Goal: Use online tool/utility: Utilize a website feature to perform a specific function

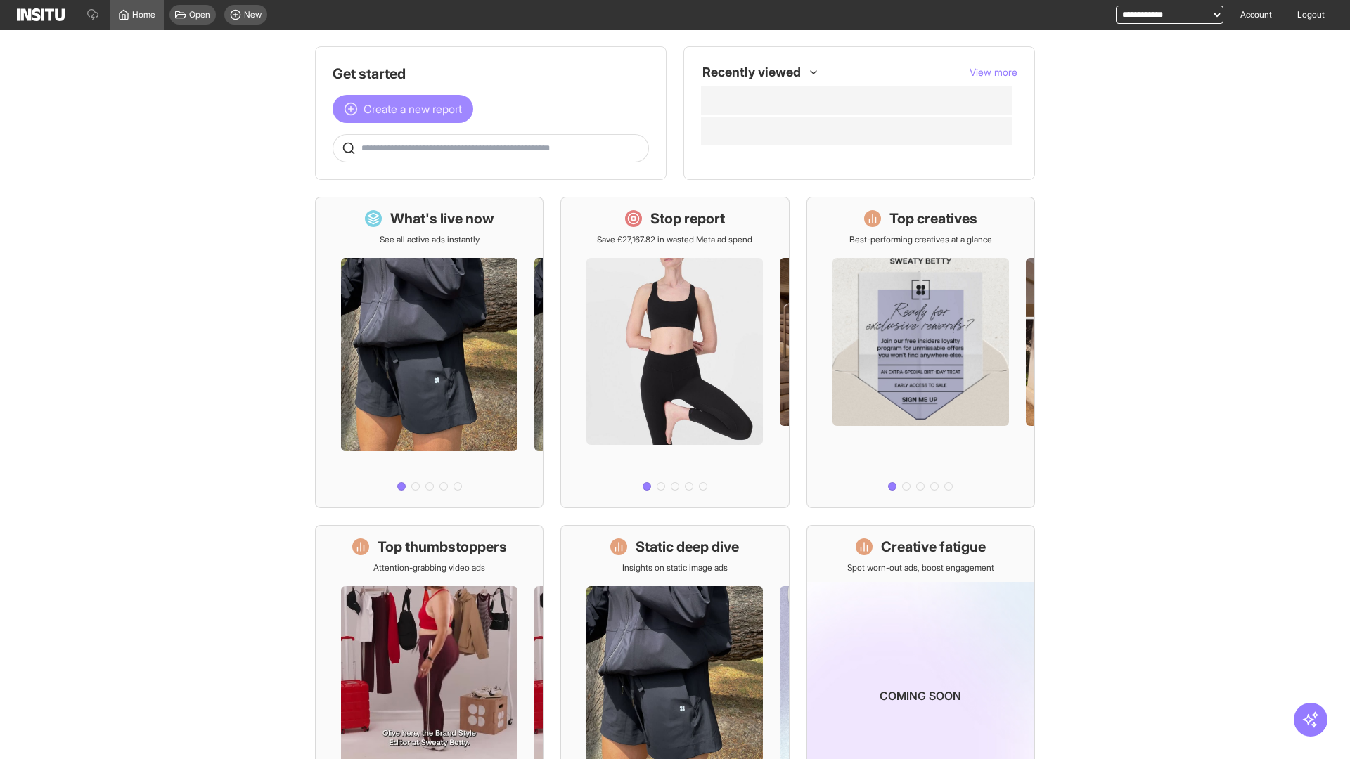
click at [406, 109] on span "Create a new report" at bounding box center [413, 109] width 98 height 17
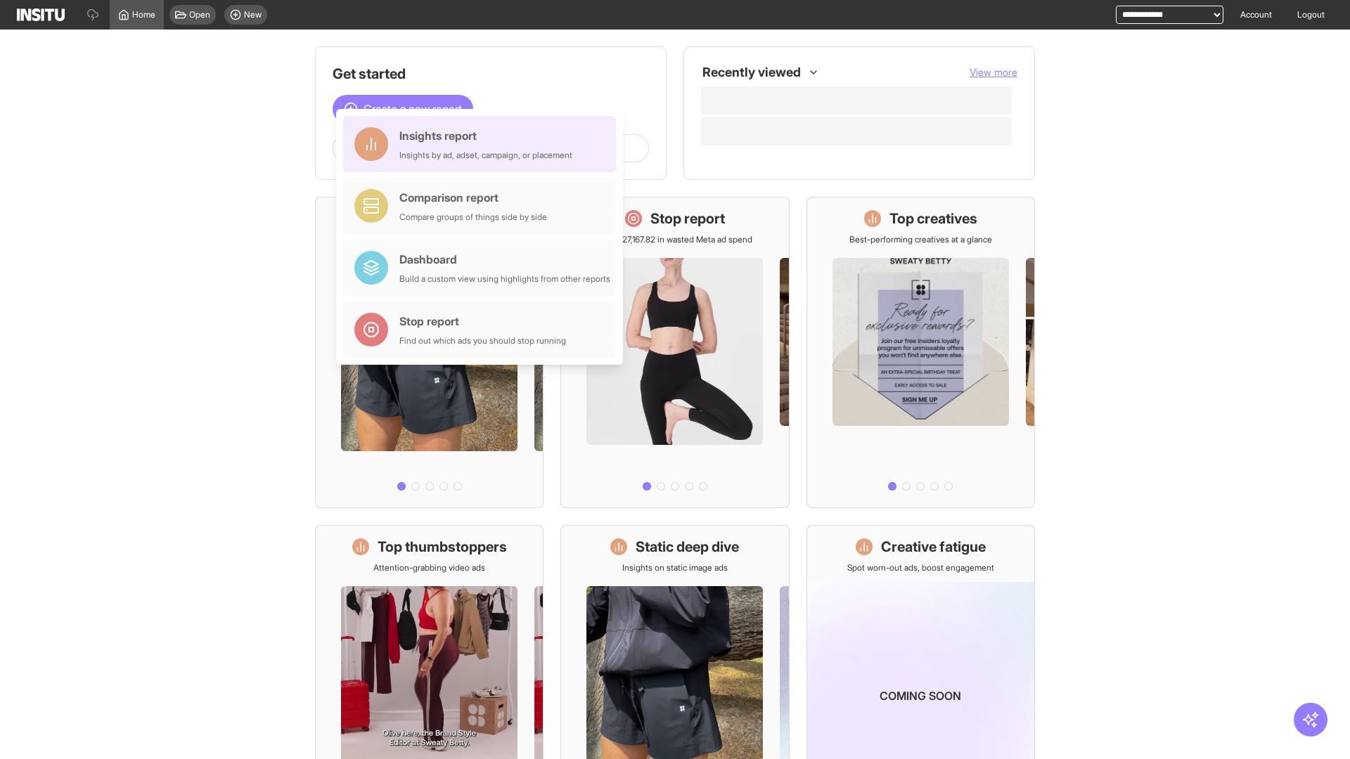
click at [483, 144] on div "Insights report Insights by ad, adset, campaign, or placement" at bounding box center [485, 144] width 173 height 34
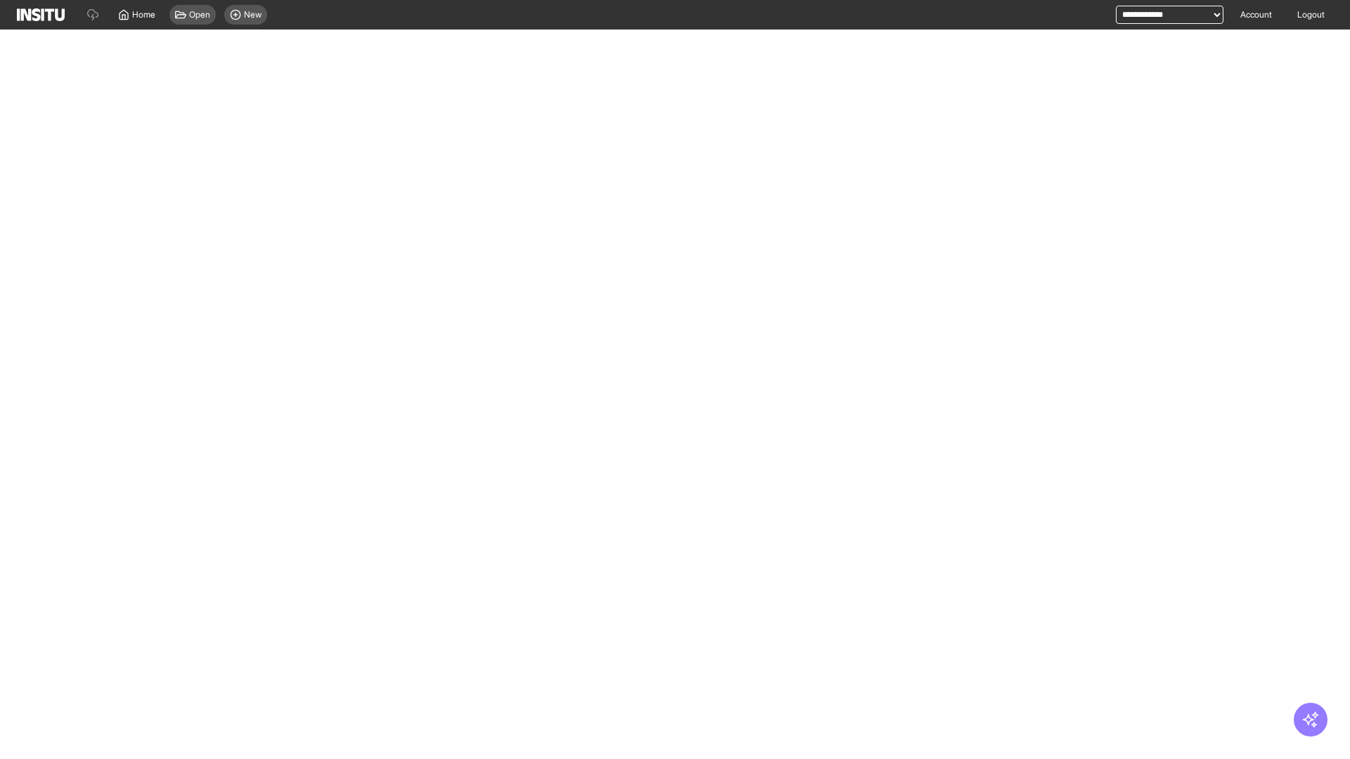
select select "**"
